Goal: Browse casually: Explore the website without a specific task or goal

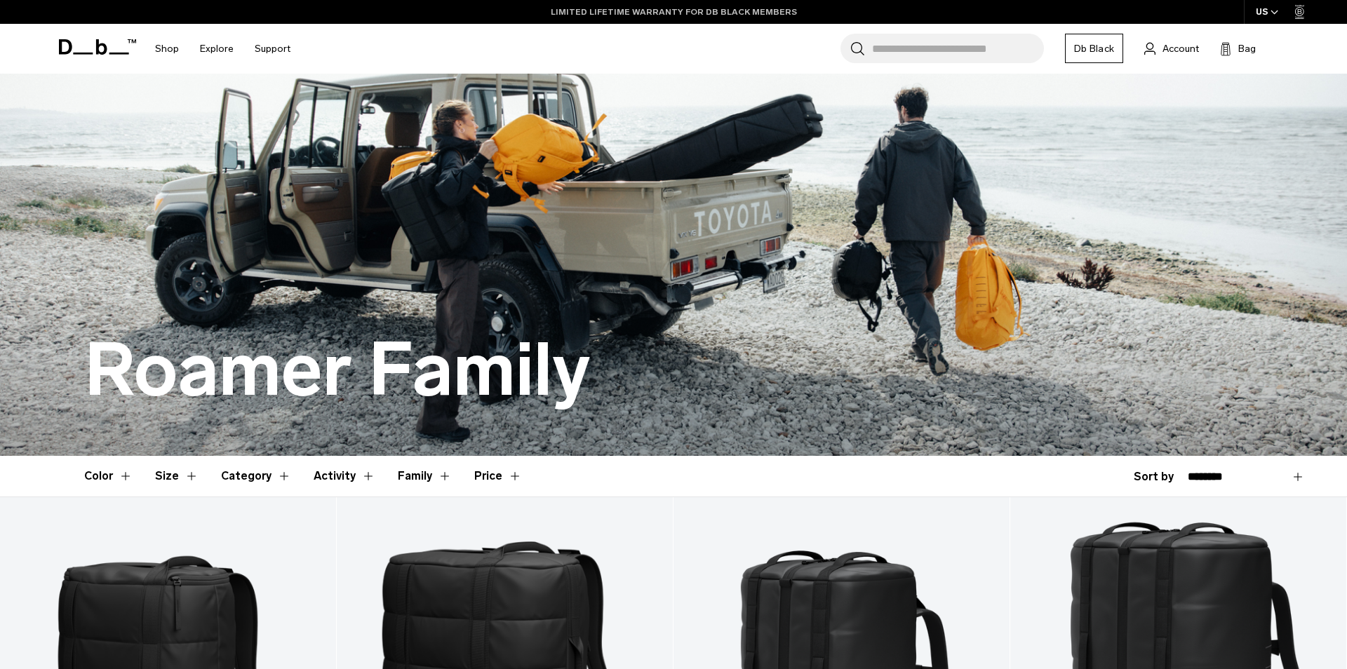
click at [711, 11] on link "LIMITED LIFETIME WARRANTY FOR DB BLACK MEMBERS" at bounding box center [674, 12] width 246 height 13
click at [678, 14] on link "LIMITED LIFETIME WARRANTY FOR DB BLACK MEMBERS" at bounding box center [674, 12] width 246 height 13
click at [671, 11] on link "LIMITED LIFETIME WARRANTY FOR DB BLACK MEMBERS" at bounding box center [674, 12] width 246 height 13
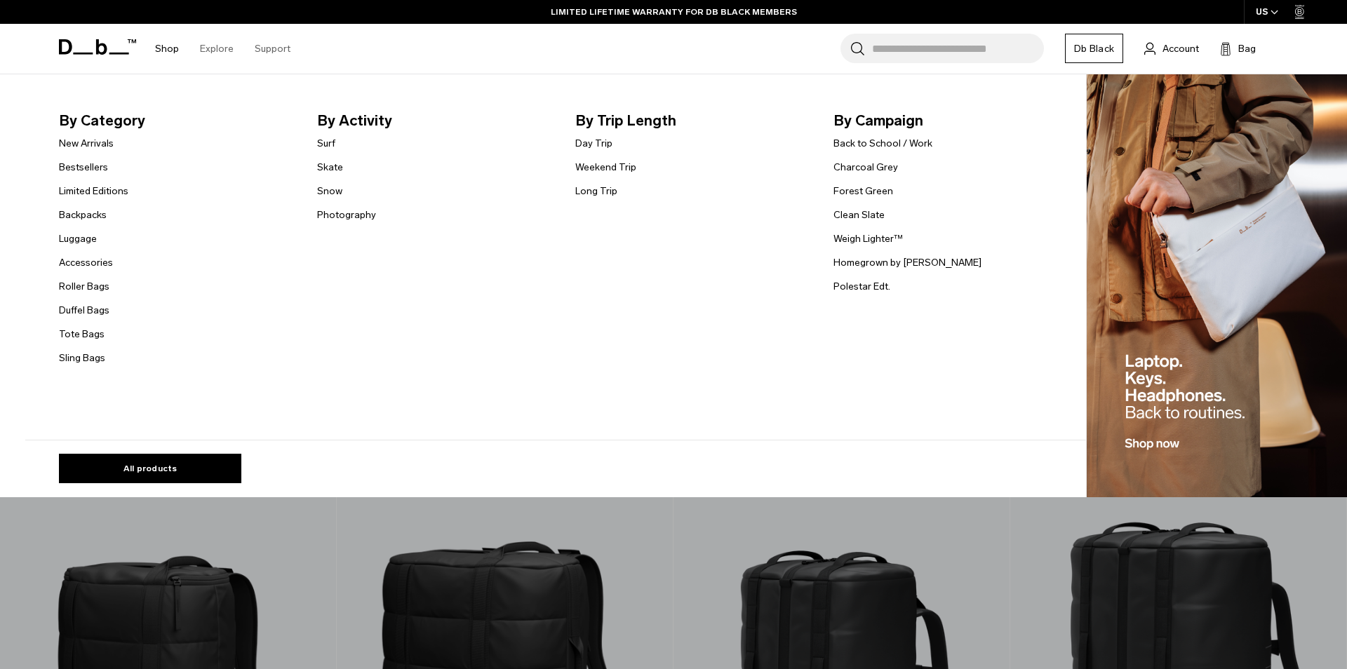
click at [160, 39] on link "Shop" at bounding box center [167, 49] width 24 height 50
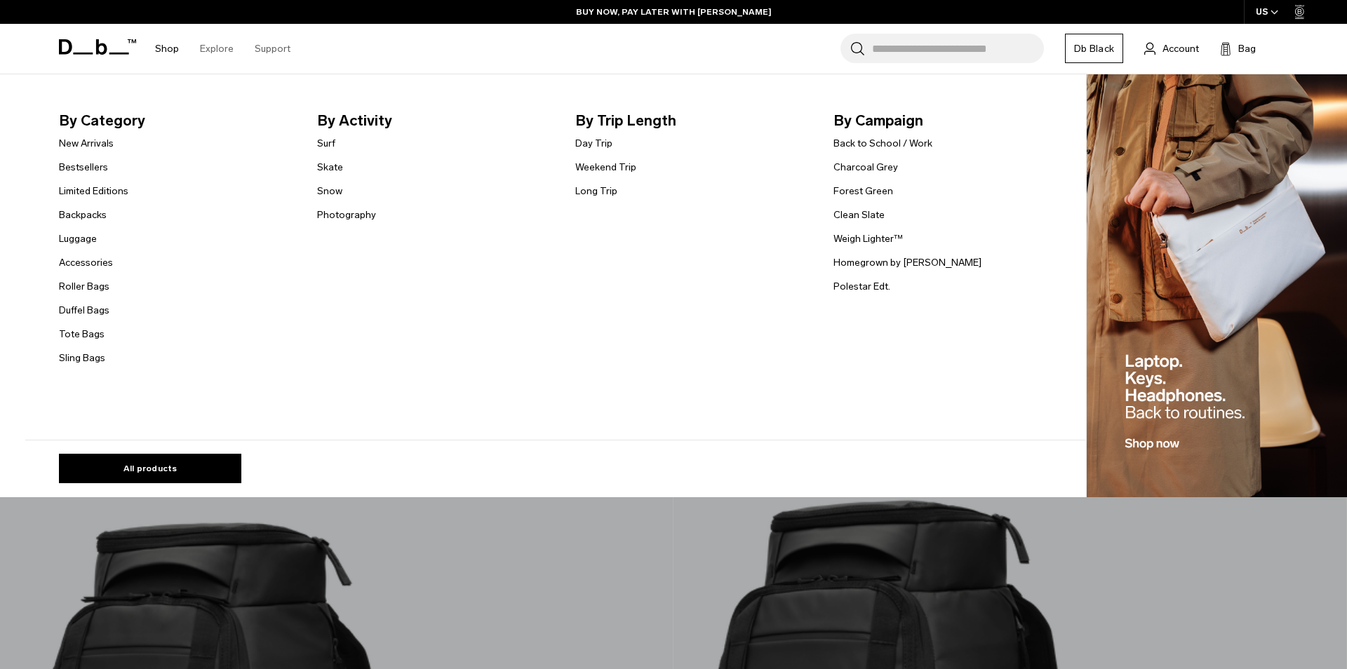
click at [159, 67] on link "Shop" at bounding box center [167, 49] width 24 height 50
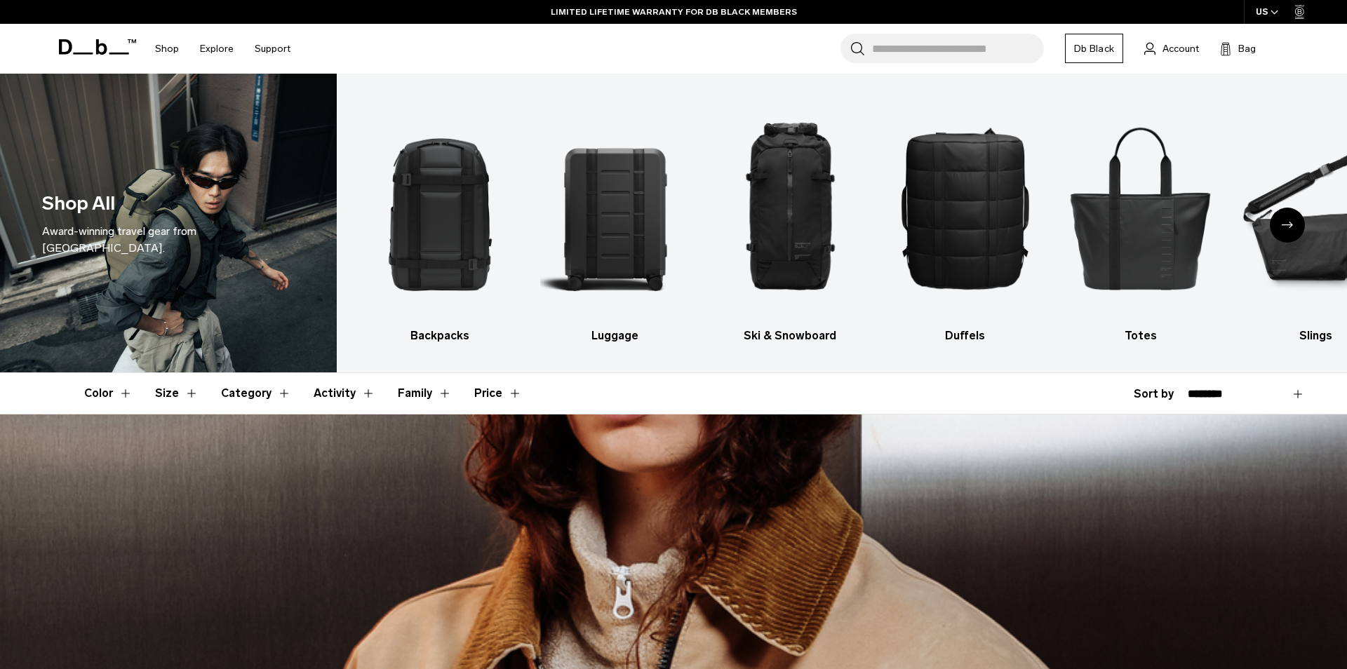
click at [740, 14] on link "LIMITED LIFETIME WARRANTY FOR DB BLACK MEMBERS" at bounding box center [674, 12] width 246 height 13
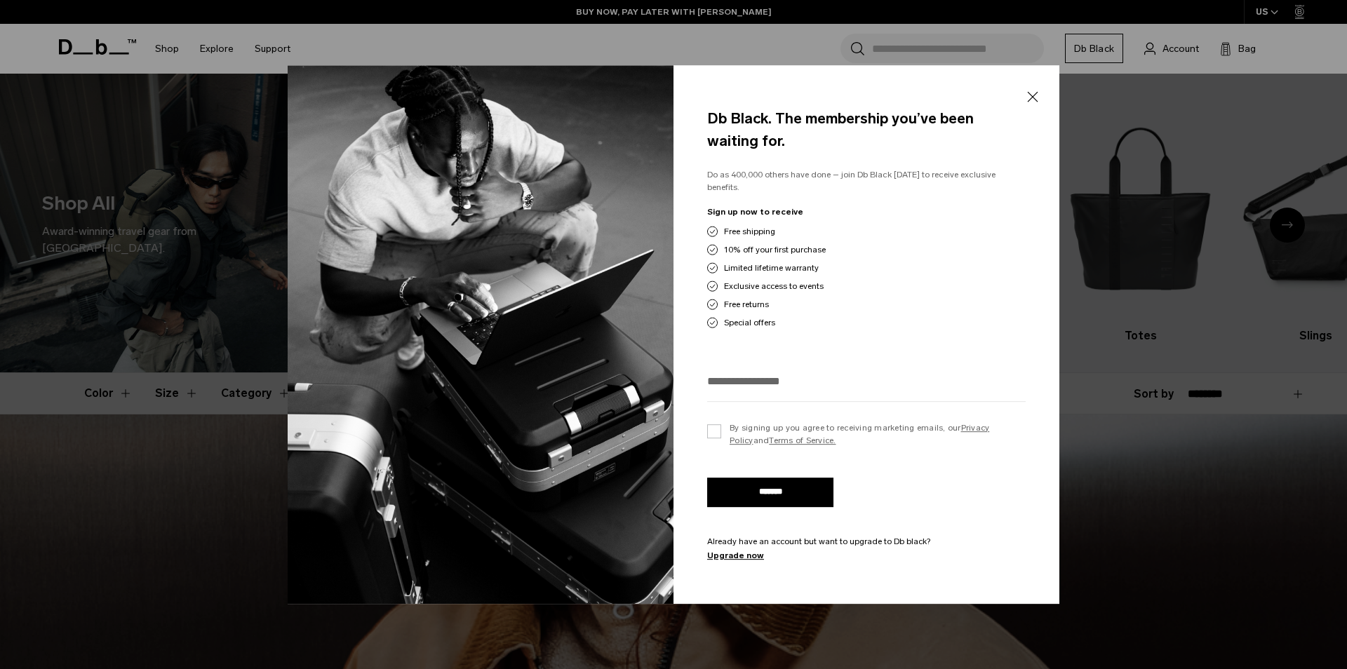
click at [676, 13] on div at bounding box center [673, 334] width 1347 height 669
